Goal: Obtain resource: Obtain resource

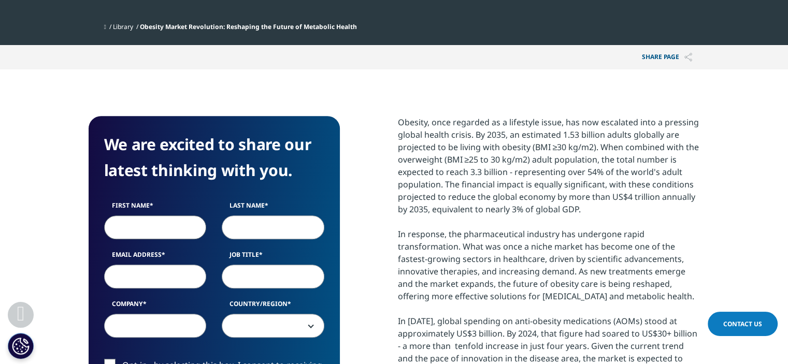
click at [168, 223] on input "First Name" at bounding box center [155, 227] width 103 height 24
type input "Arum"
type input "[PERSON_NAME]"
select select "[GEOGRAPHIC_DATA]"
click at [174, 274] on input "Email Address" at bounding box center [155, 277] width 103 height 24
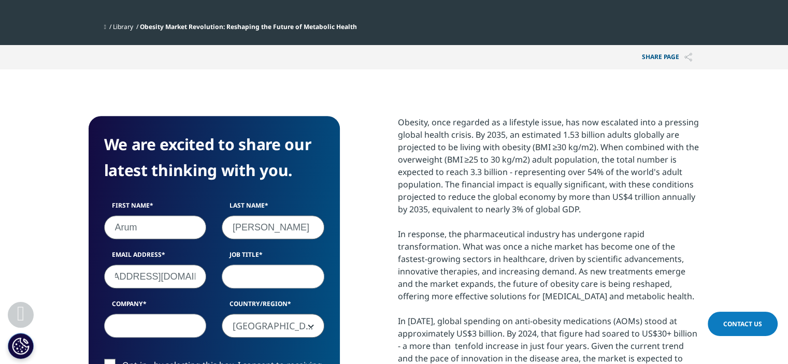
scroll to position [0, 45]
type input "[EMAIL_ADDRESS][DOMAIN_NAME]"
type input "약"
type input "Director"
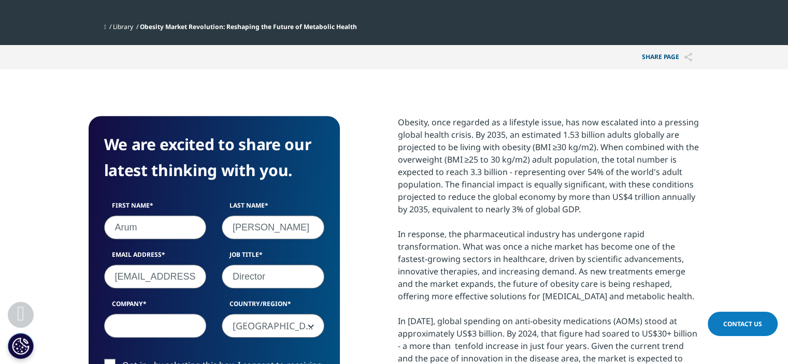
click at [153, 331] on input "Company" at bounding box center [155, 326] width 103 height 24
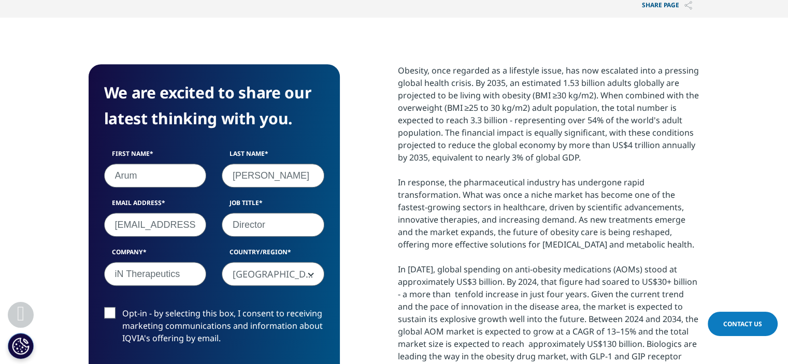
scroll to position [518, 0]
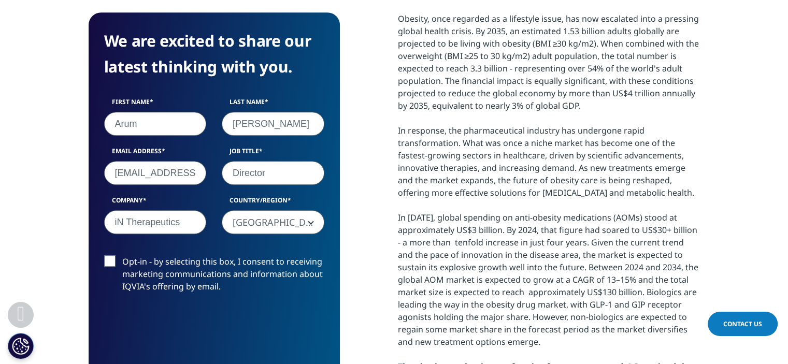
type input "iN Therapeutics"
click at [112, 262] on label "Opt-in - by selecting this box, I consent to receiving marketing communications…" at bounding box center [214, 276] width 220 height 43
click at [122, 255] on input "Opt-in - by selecting this box, I consent to receiving marketing communications…" at bounding box center [122, 255] width 0 height 0
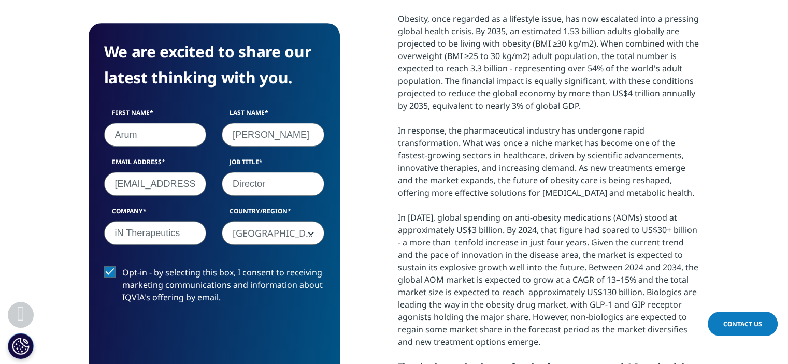
scroll to position [621, 0]
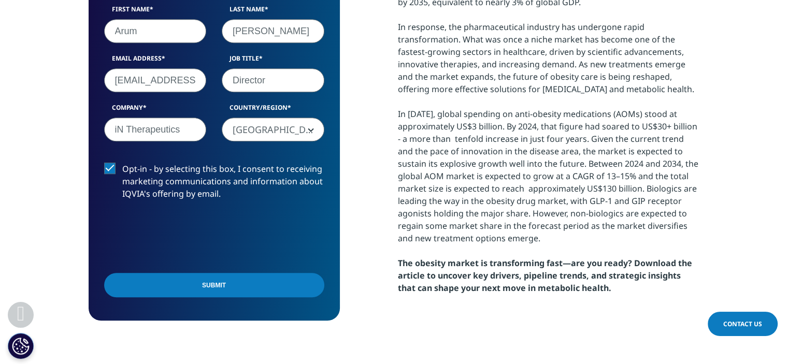
click at [233, 288] on input "Submit" at bounding box center [214, 285] width 220 height 24
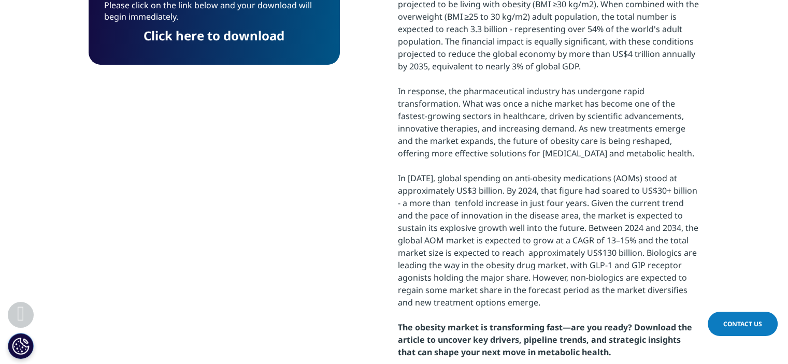
scroll to position [5, 5]
click at [236, 35] on link "Click here to download" at bounding box center [213, 35] width 141 height 17
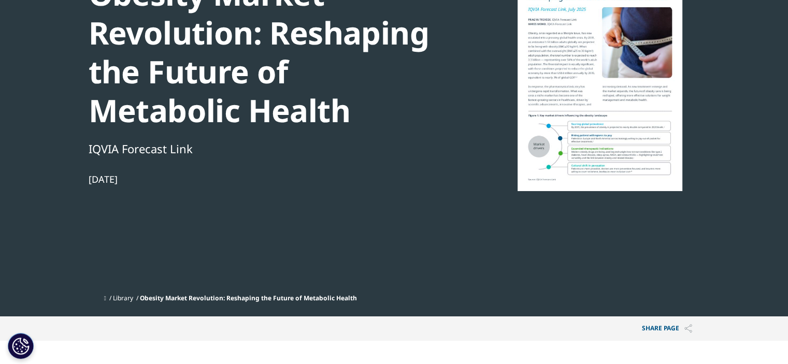
scroll to position [0, 0]
